Goal: Task Accomplishment & Management: Complete application form

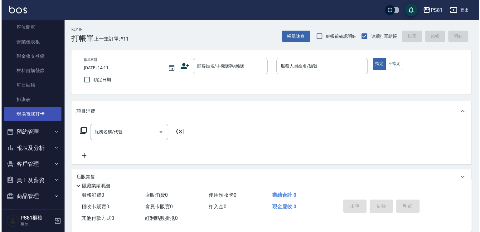
scroll to position [82, 0]
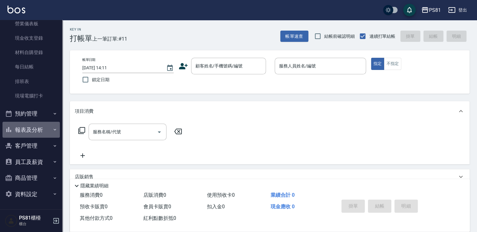
click at [39, 126] on button "報表及分析" at bounding box center [30, 130] width 57 height 16
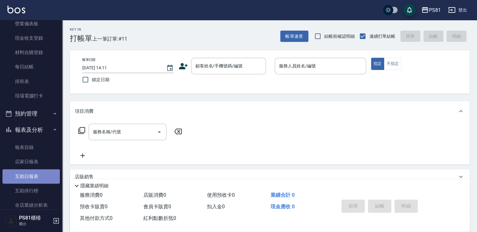
click at [44, 179] on link "互助日報表" at bounding box center [30, 176] width 57 height 14
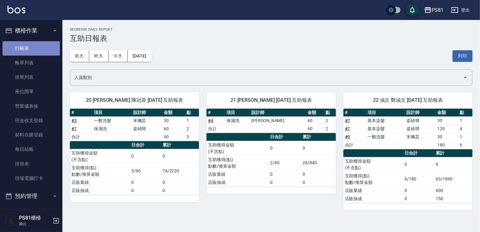
click at [36, 50] on link "打帳單" at bounding box center [30, 48] width 57 height 14
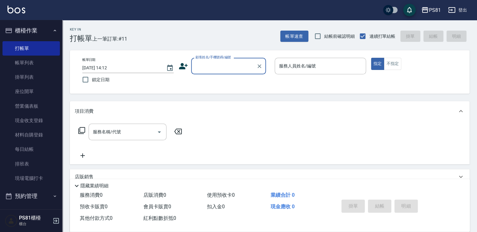
type input "ㄎ"
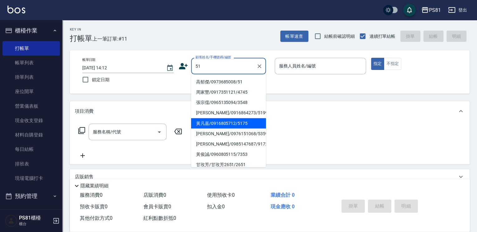
click at [241, 121] on li "黃凡嘉/0916805712/5175" at bounding box center [228, 123] width 75 height 10
type input "黃凡嘉/0916805712/5175"
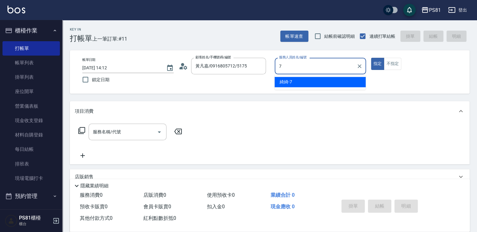
click at [295, 80] on div "綺綺 -7" at bounding box center [320, 82] width 91 height 10
type input "綺綺-7"
click at [397, 69] on button "不指定" at bounding box center [392, 64] width 17 height 12
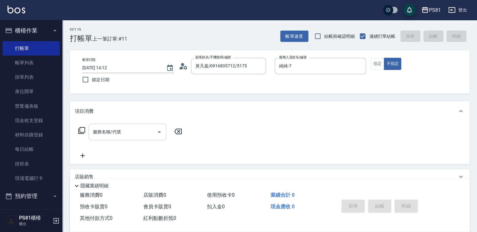
click at [130, 128] on input "服務名稱/代號" at bounding box center [122, 131] width 63 height 11
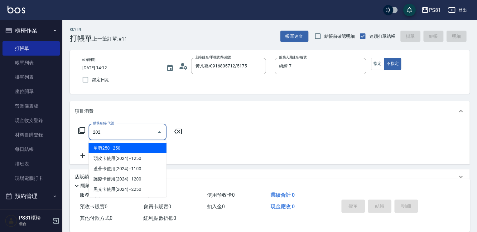
drag, startPoint x: 129, startPoint y: 146, endPoint x: 140, endPoint y: 146, distance: 10.6
click at [129, 146] on span "單剪250 - 250" at bounding box center [128, 148] width 78 height 10
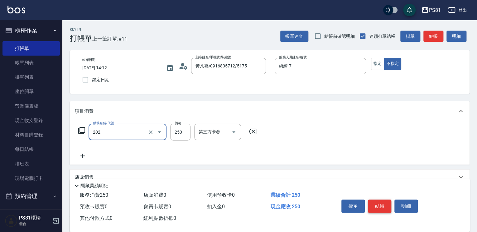
type input "單剪250(202)"
click at [382, 204] on button "結帳" at bounding box center [379, 205] width 23 height 13
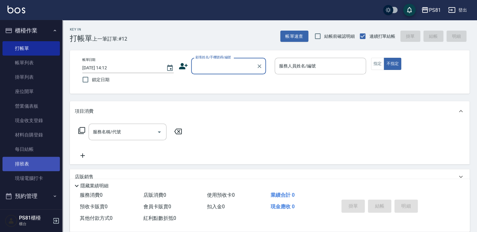
click at [33, 166] on link "排班表" at bounding box center [30, 164] width 57 height 14
